Goal: Find specific page/section: Find specific page/section

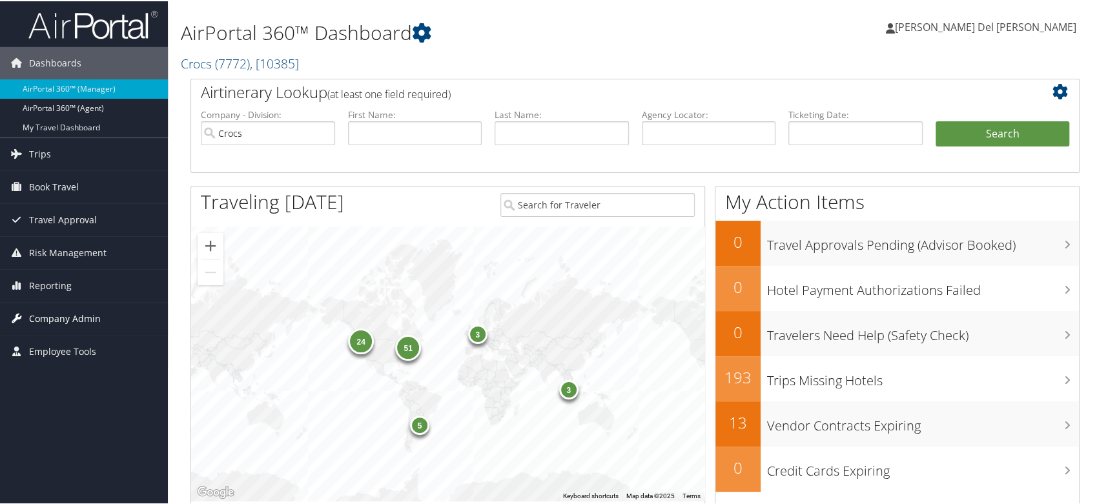
click at [93, 315] on span "Company Admin" at bounding box center [65, 318] width 72 height 32
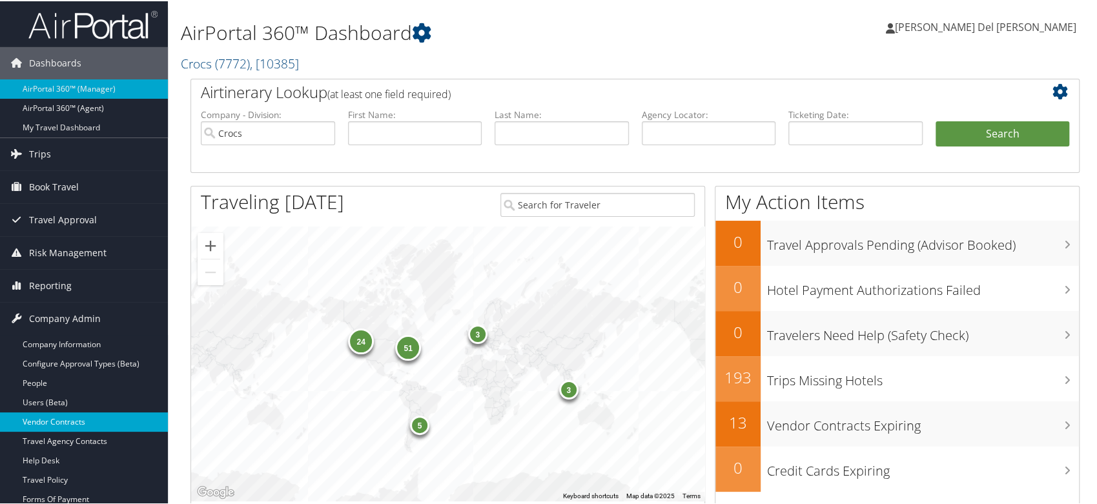
click at [76, 417] on link "Vendor Contracts" at bounding box center [84, 420] width 168 height 19
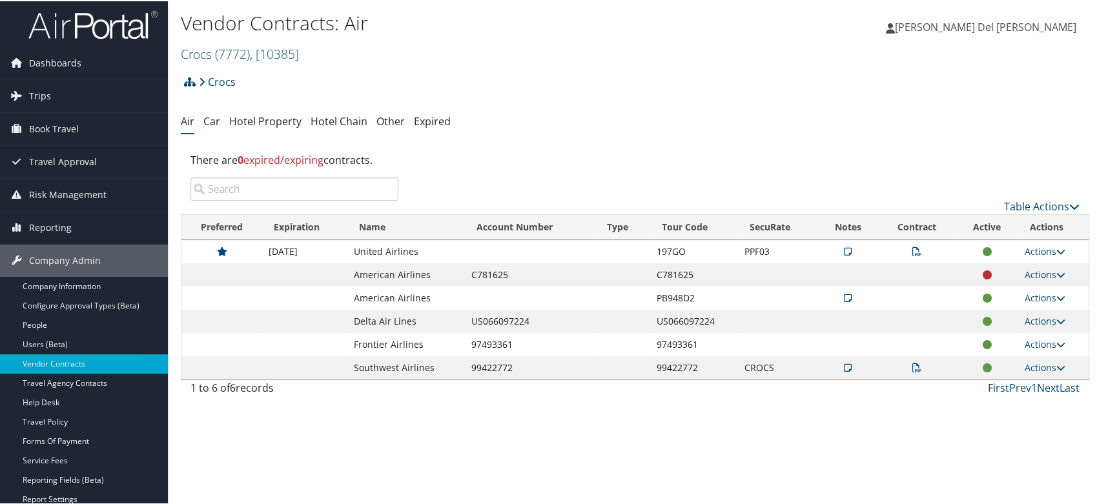
click at [913, 254] on icon at bounding box center [917, 250] width 9 height 9
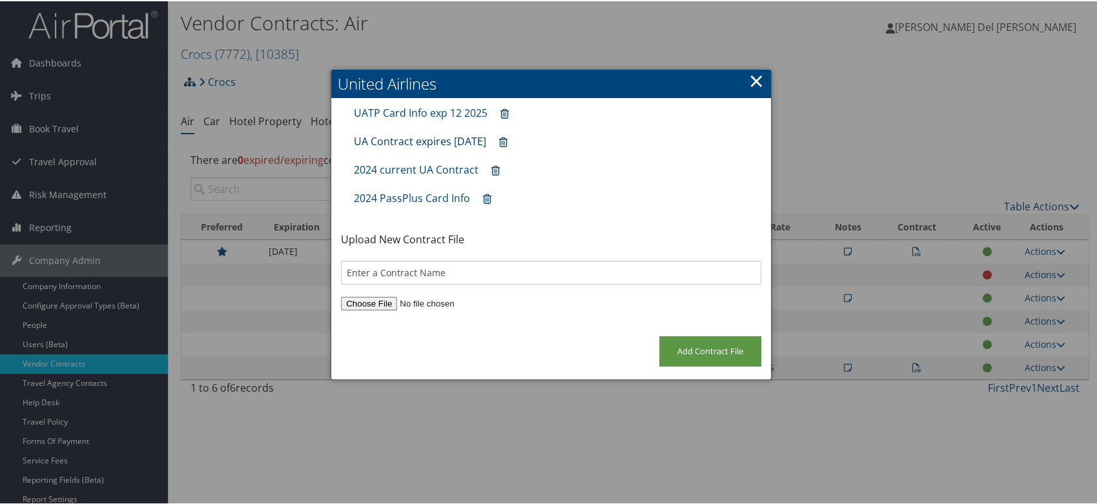
click at [466, 144] on link "UA Contract expires 24Sep25" at bounding box center [420, 140] width 132 height 14
click at [444, 119] on link "UATP Card Info exp 12 2025" at bounding box center [421, 112] width 134 height 14
click at [751, 78] on link "×" at bounding box center [756, 80] width 15 height 26
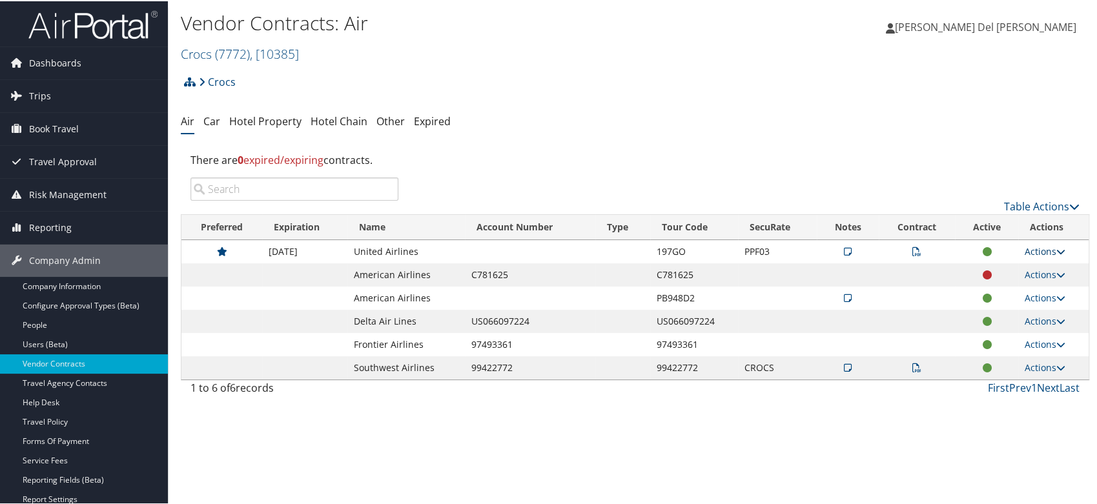
click at [1033, 256] on link "Actions" at bounding box center [1045, 250] width 41 height 12
click at [745, 129] on ul "Air Car Hotel Property Hotel Chain Other Expired" at bounding box center [635, 120] width 909 height 23
click at [913, 255] on icon at bounding box center [917, 250] width 9 height 9
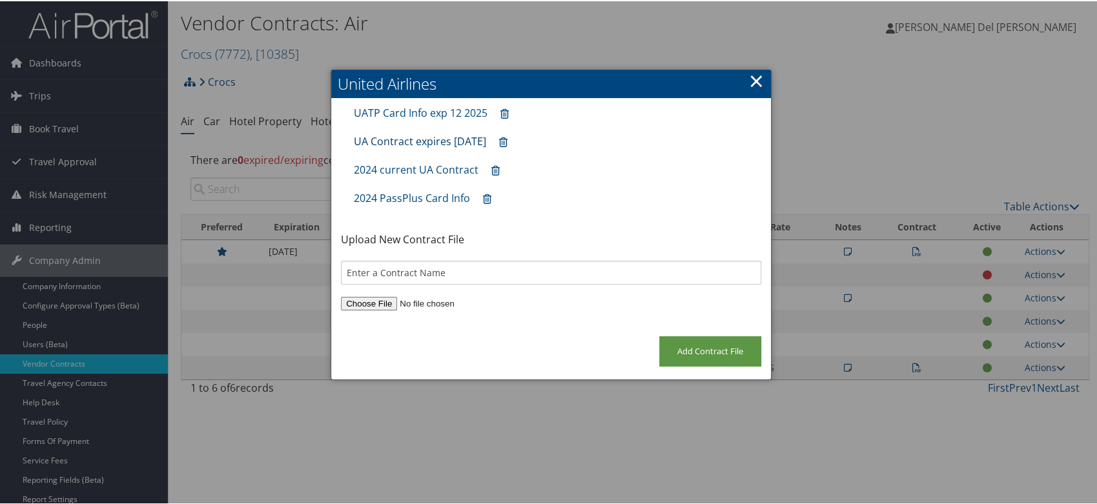
click at [462, 139] on link "UA Contract expires 24Sep25" at bounding box center [420, 140] width 132 height 14
click at [443, 176] on link "2024 current UA Contract" at bounding box center [416, 168] width 125 height 14
click at [749, 85] on link "×" at bounding box center [756, 80] width 15 height 26
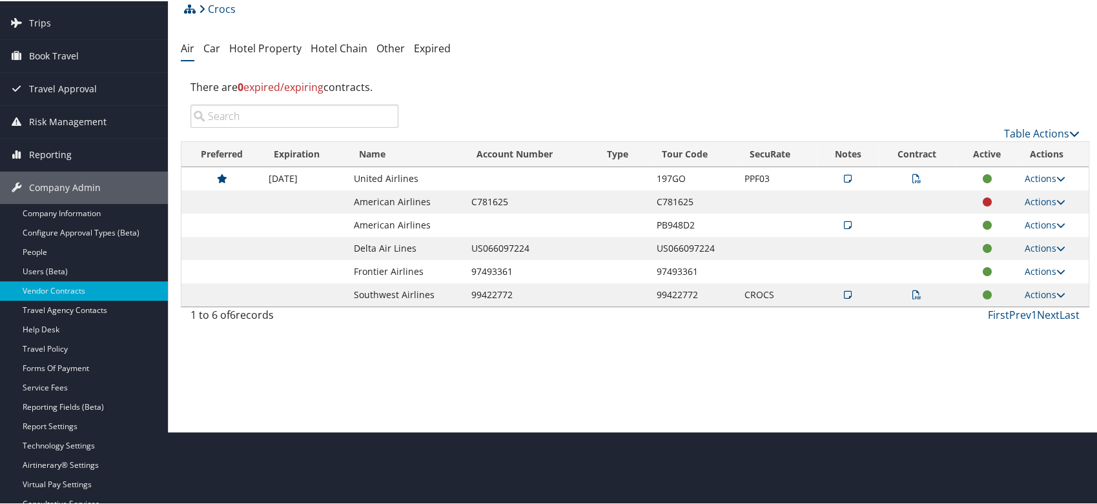
scroll to position [152, 0]
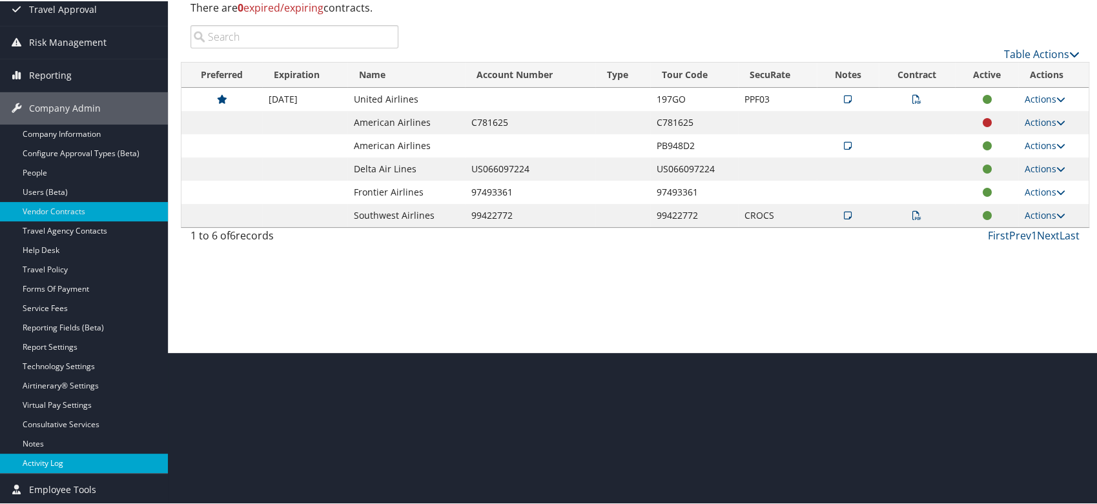
click at [47, 455] on link "Activity Log" at bounding box center [84, 462] width 168 height 19
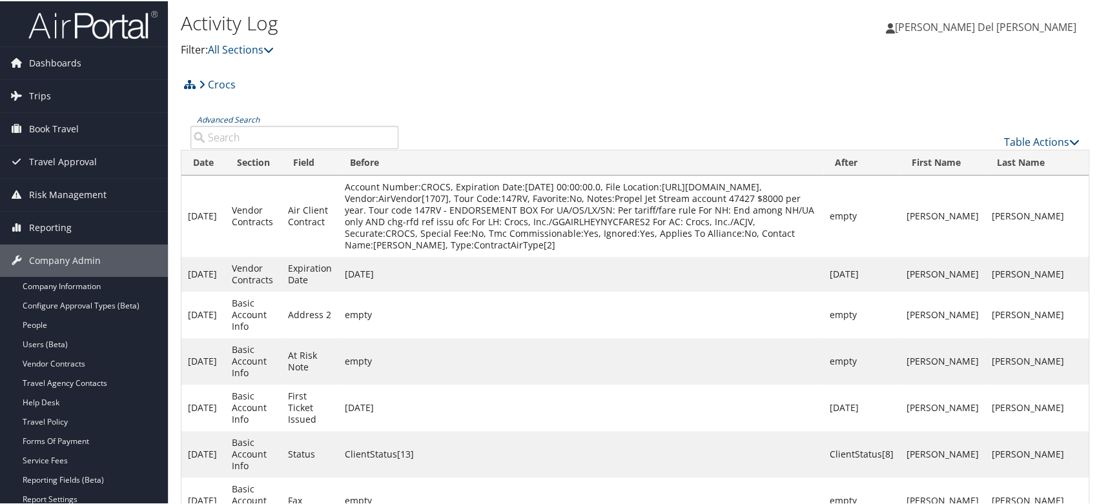
click at [54, 461] on link "Service Fees" at bounding box center [84, 459] width 168 height 19
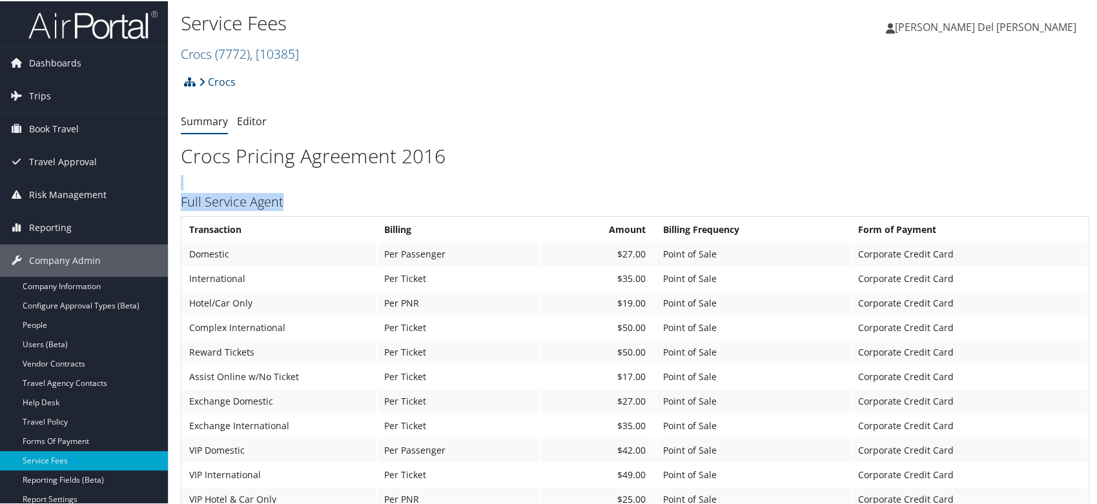
drag, startPoint x: 1096, startPoint y: 138, endPoint x: 1100, endPoint y: 209, distance: 71.1
click at [1097, 209] on html "Menu Dashboards ► AirPortal 360™ (Manager) AirPortal 360™ (Agent) My Travel Das…" at bounding box center [551, 252] width 1102 height 504
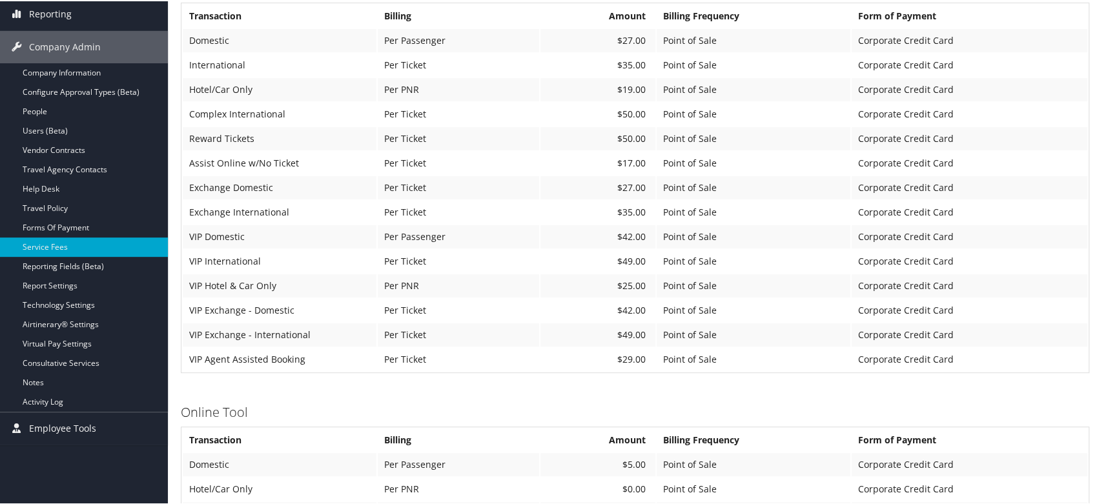
scroll to position [289, 0]
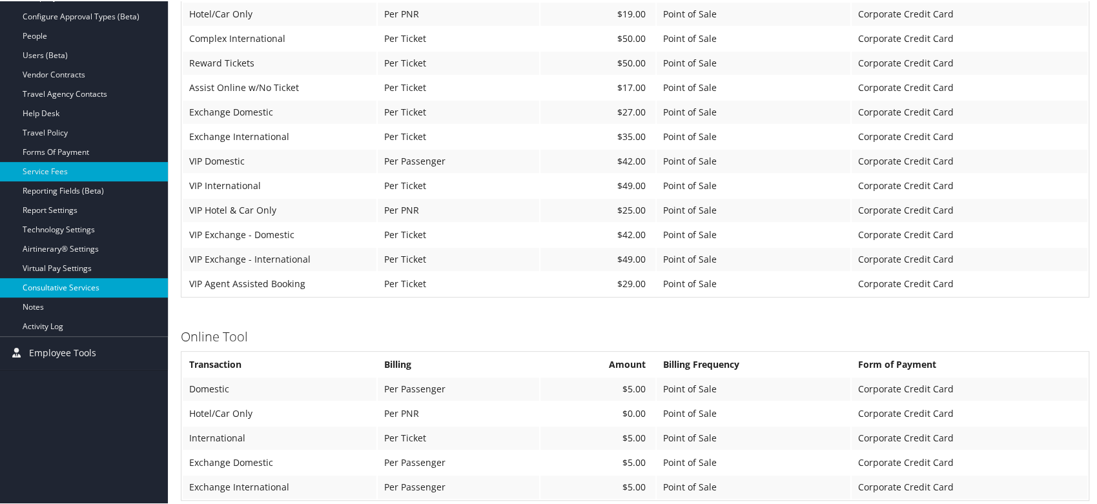
click at [75, 287] on link "Consultative Services" at bounding box center [84, 286] width 168 height 19
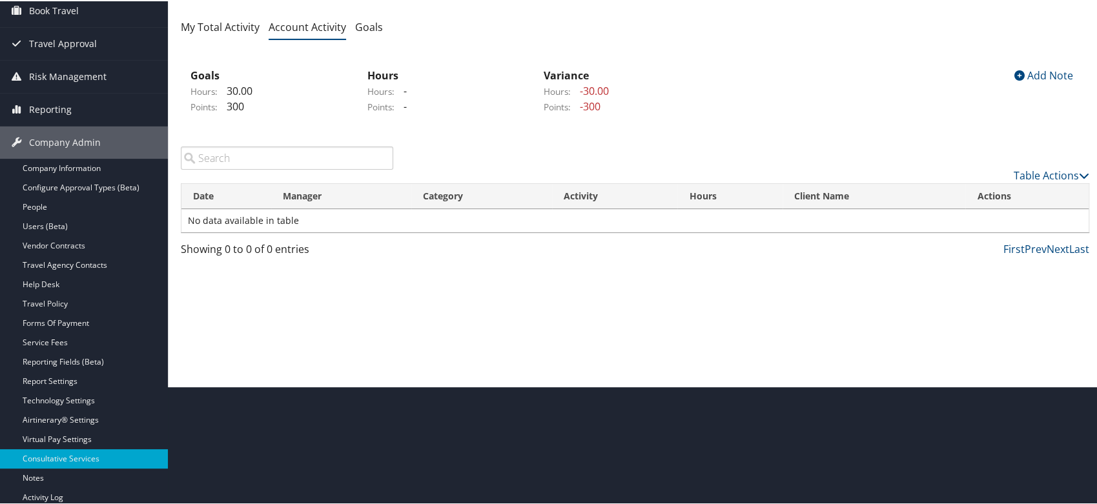
scroll to position [152, 0]
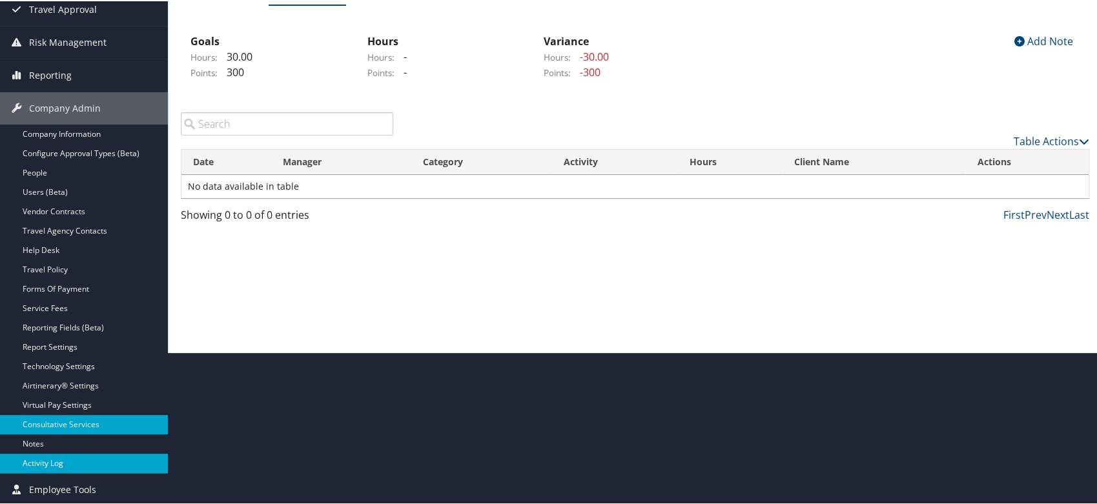
click at [83, 458] on link "Activity Log" at bounding box center [84, 462] width 168 height 19
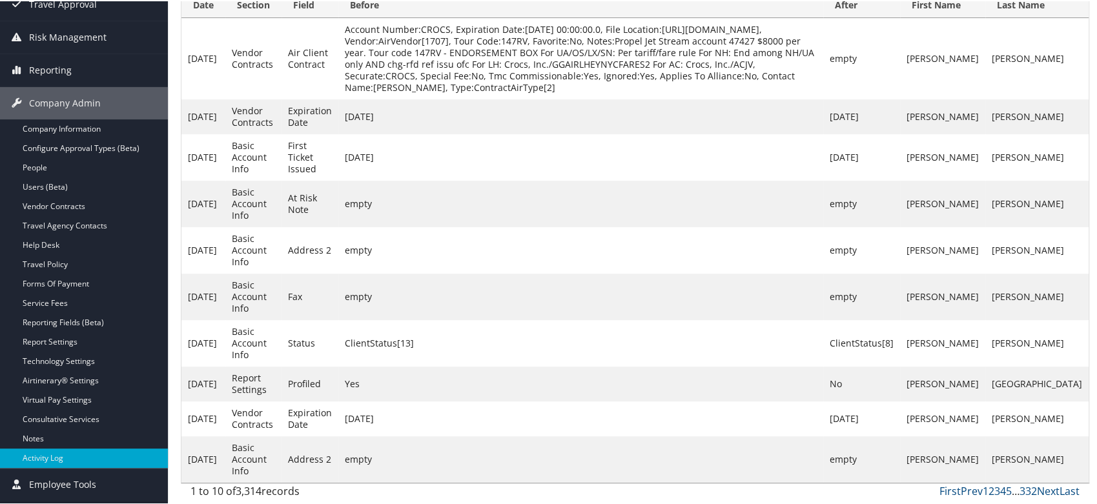
scroll to position [229, 0]
